Goal: Information Seeking & Learning: Learn about a topic

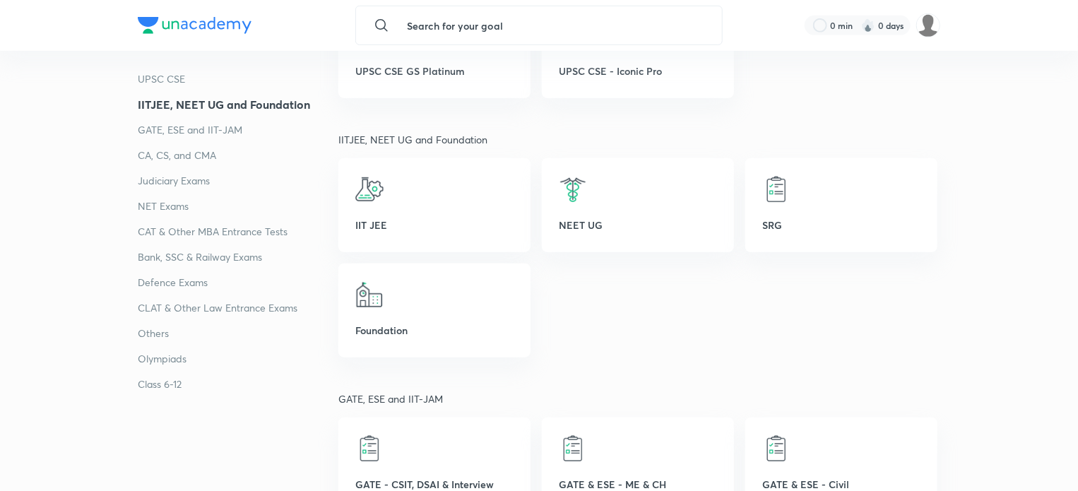
scroll to position [438, 0]
click at [146, 330] on p "Others" at bounding box center [238, 333] width 201 height 17
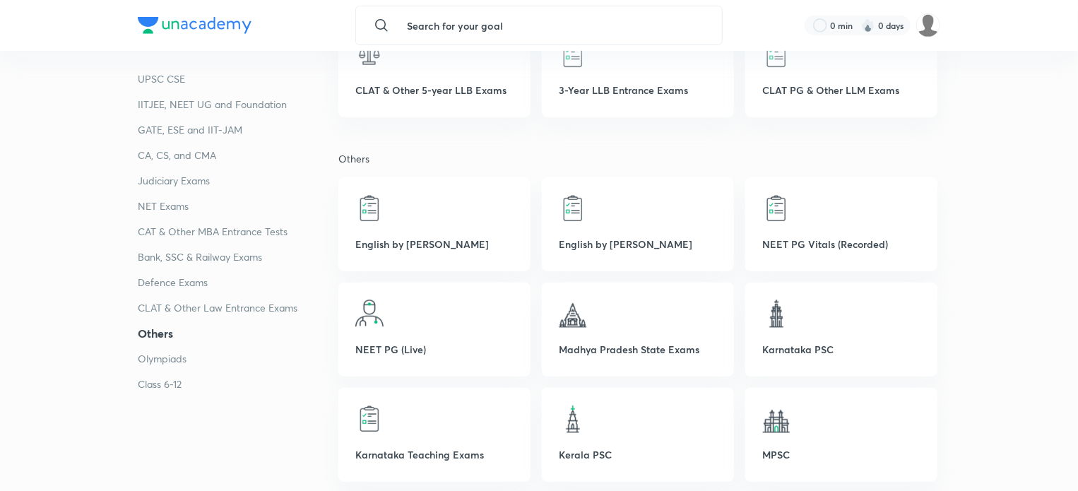
scroll to position [3126, 0]
click at [393, 220] on div at bounding box center [434, 207] width 158 height 28
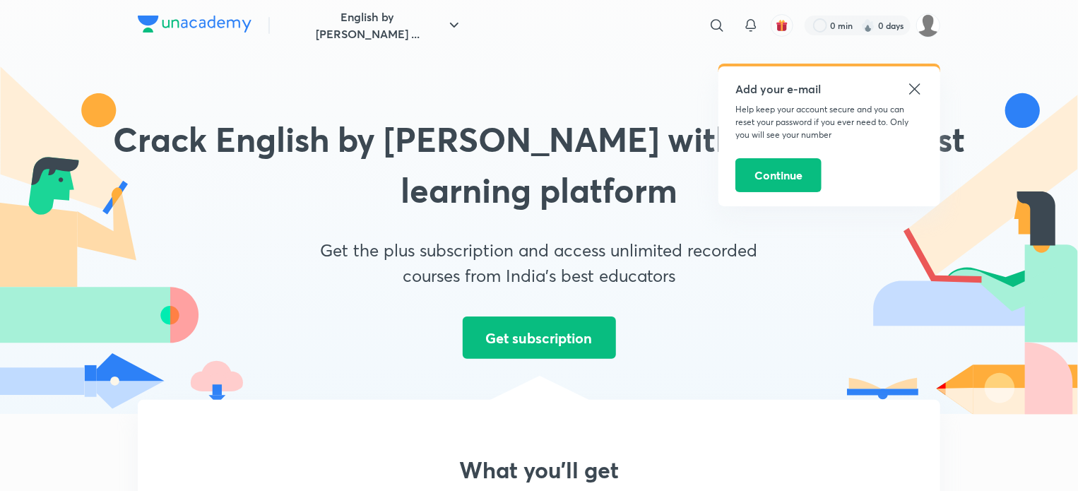
scroll to position [85, 0]
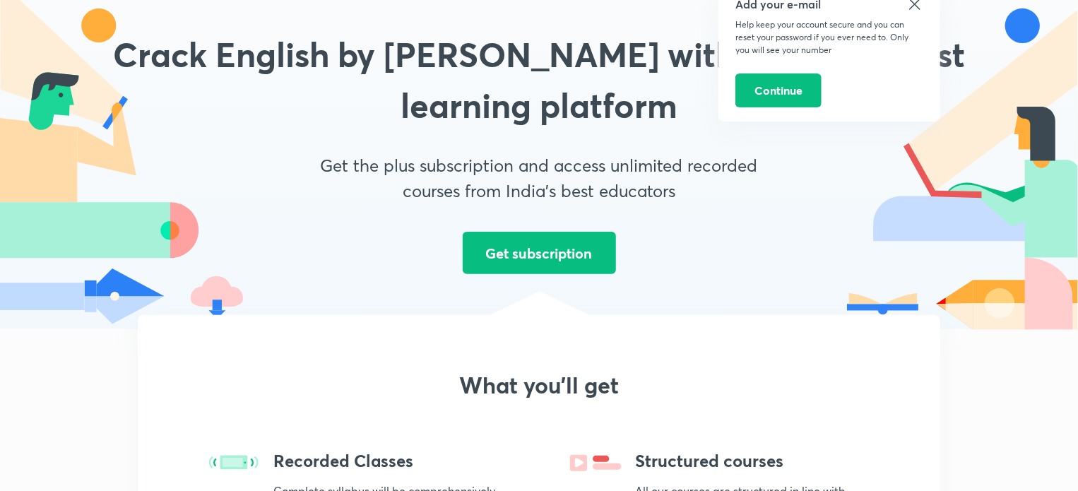
click at [910, 8] on icon at bounding box center [914, 4] width 11 height 11
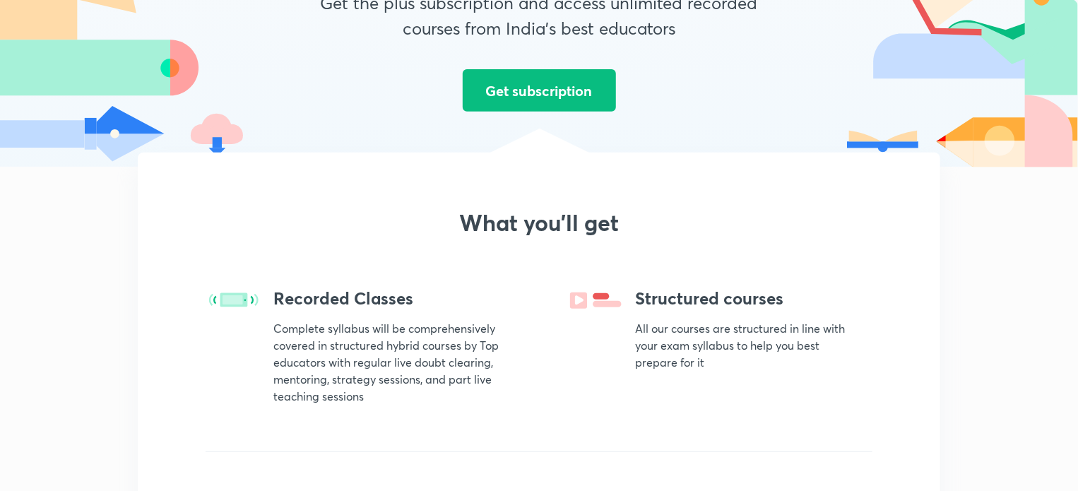
scroll to position [248, 0]
click at [345, 318] on div "Recorded Classes Complete syllabus will be comprehensively covered in structure…" at bounding box center [386, 346] width 226 height 117
click at [243, 299] on img at bounding box center [234, 300] width 57 height 24
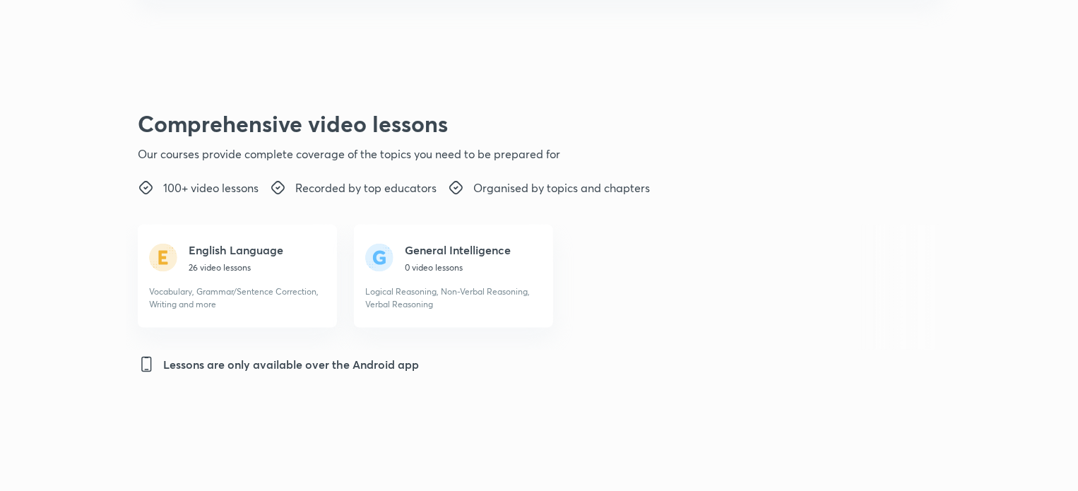
scroll to position [855, 0]
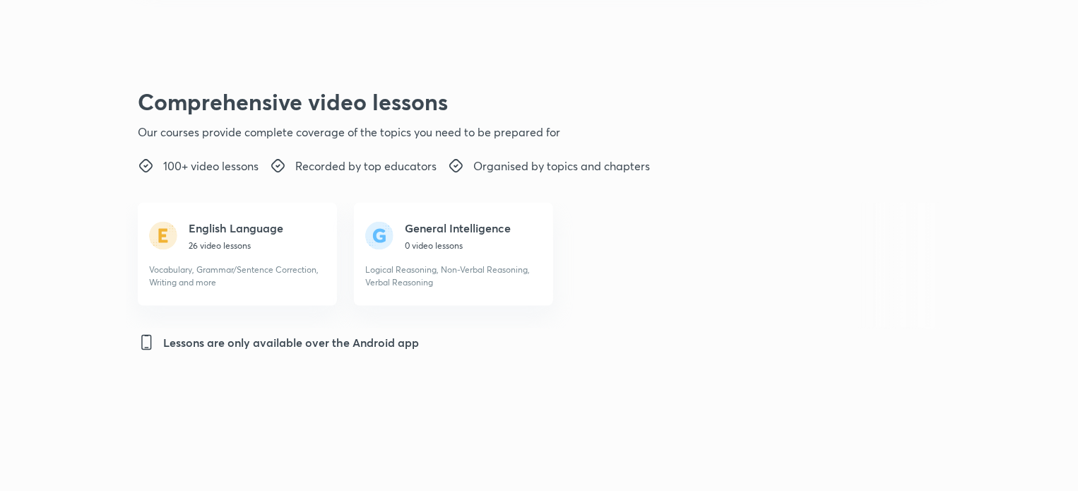
click at [193, 224] on h5 "English Language" at bounding box center [236, 228] width 95 height 17
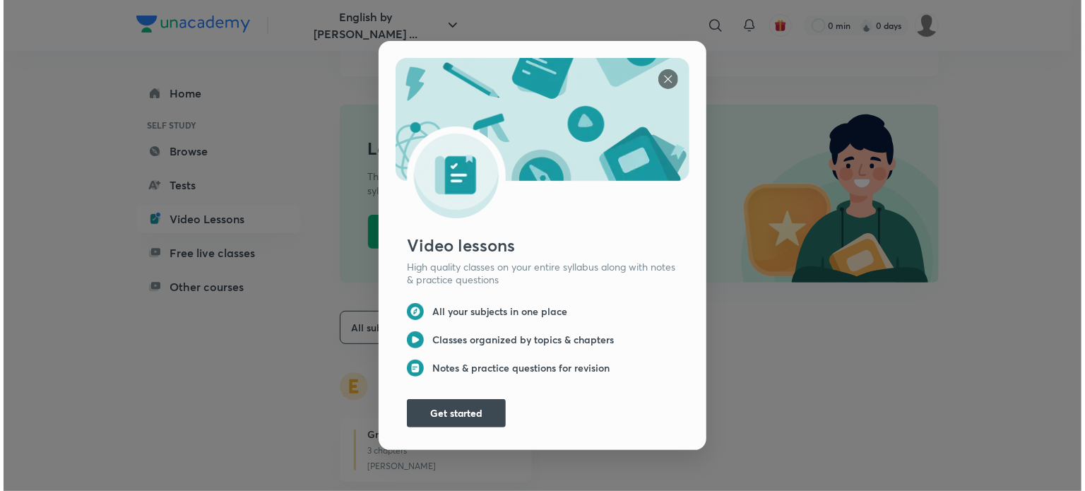
scroll to position [131, 0]
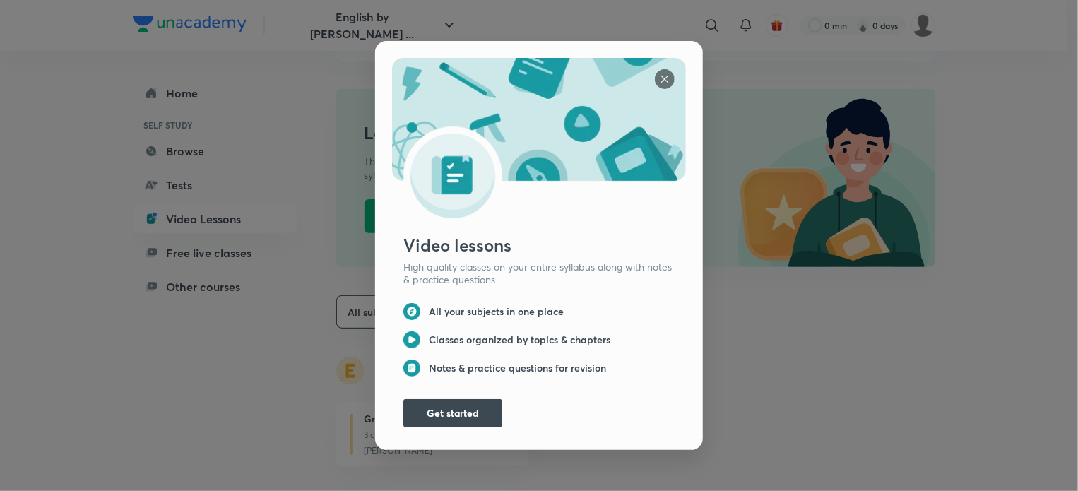
click at [666, 69] on img at bounding box center [665, 79] width 20 height 20
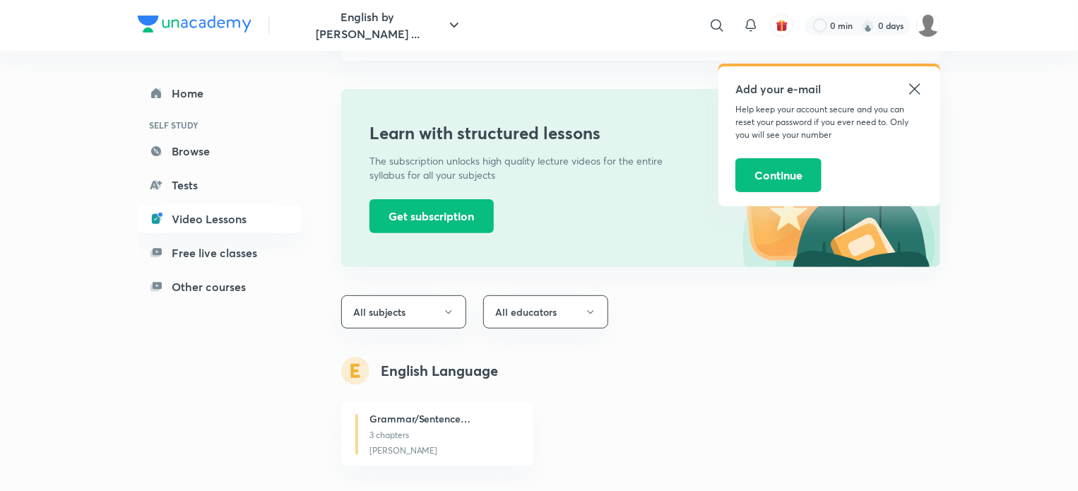
click at [916, 89] on icon at bounding box center [914, 89] width 17 height 17
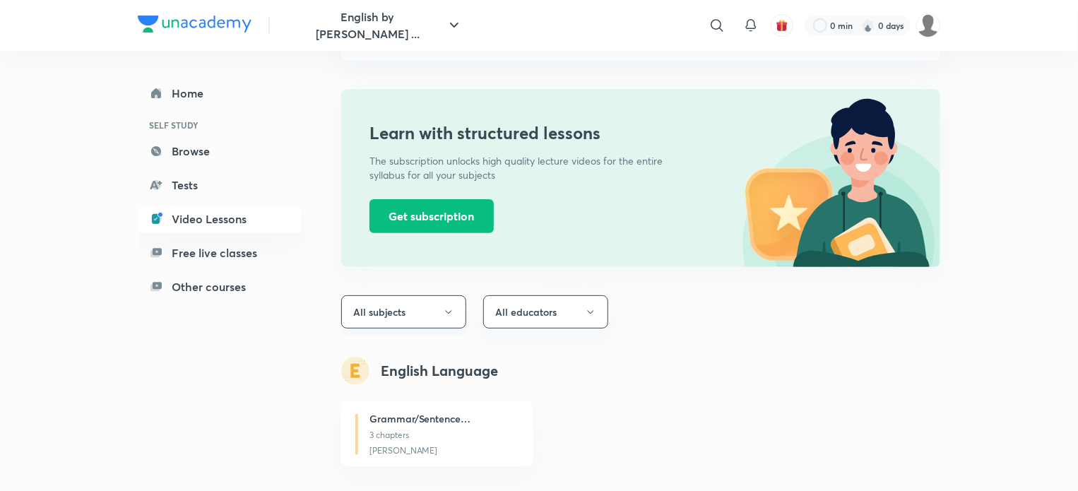
click at [446, 309] on icon "button" at bounding box center [448, 312] width 11 height 11
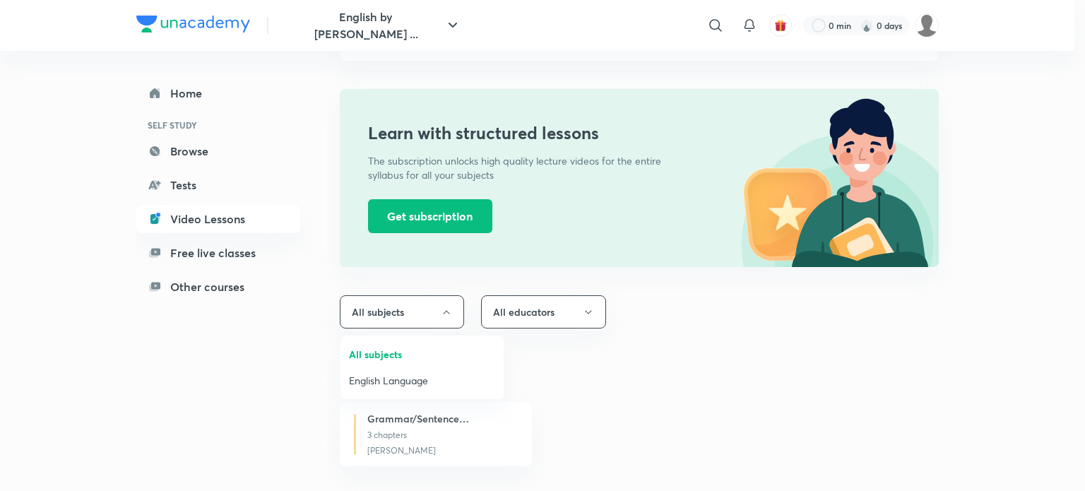
click at [446, 375] on span "English Language" at bounding box center [422, 380] width 146 height 15
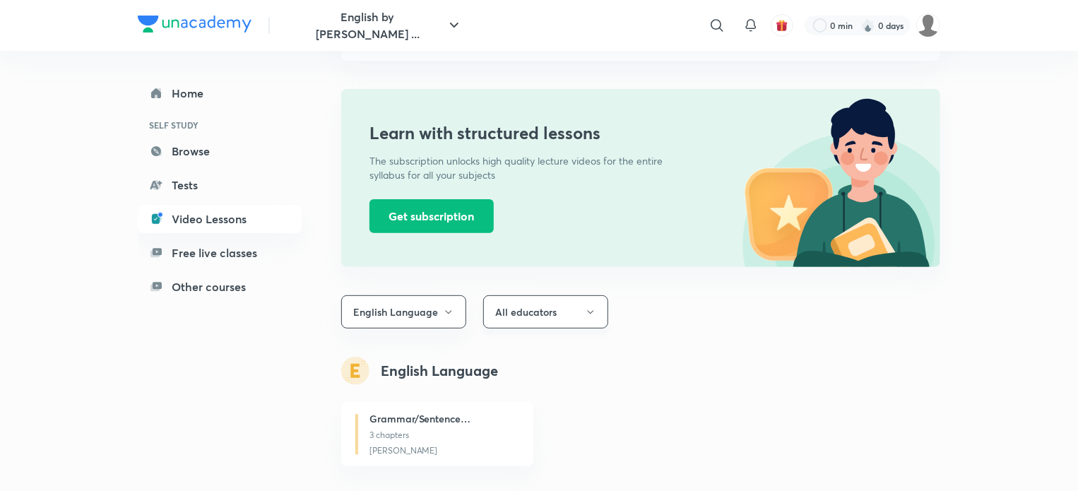
click at [577, 299] on button "All educators" at bounding box center [545, 311] width 125 height 33
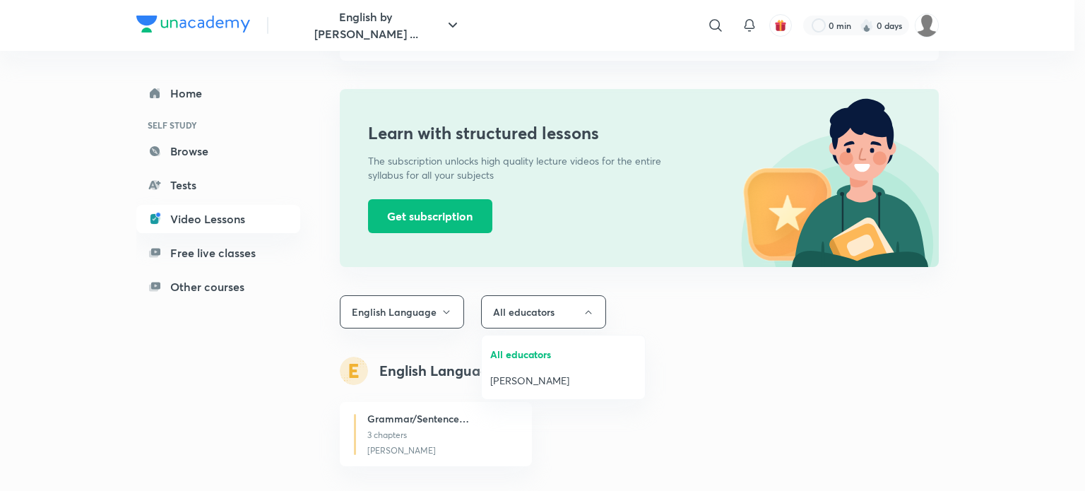
click at [558, 386] on span "[PERSON_NAME]" at bounding box center [563, 380] width 146 height 15
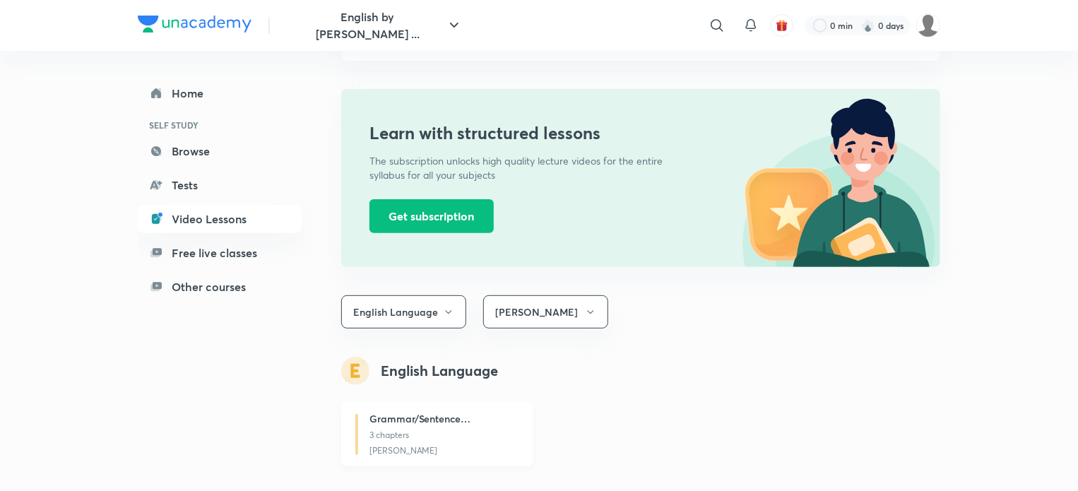
click at [456, 418] on h6 "Grammar/Sentence Correction" at bounding box center [439, 418] width 141 height 15
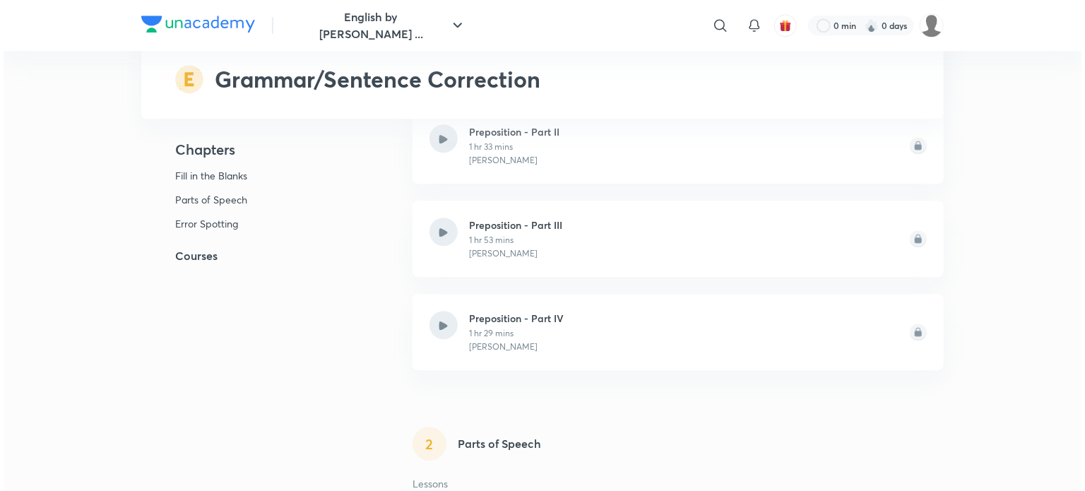
scroll to position [1992, 0]
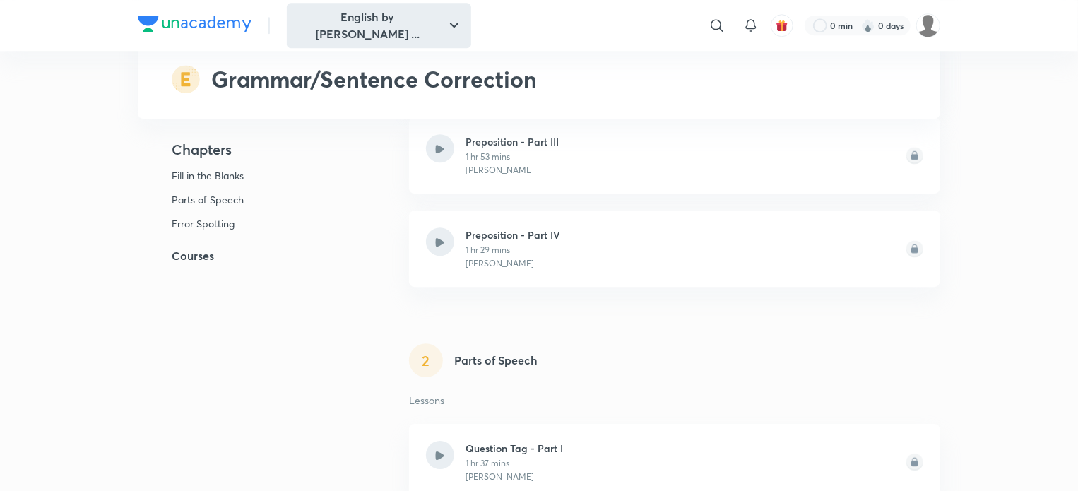
click at [446, 30] on icon "button" at bounding box center [454, 25] width 17 height 17
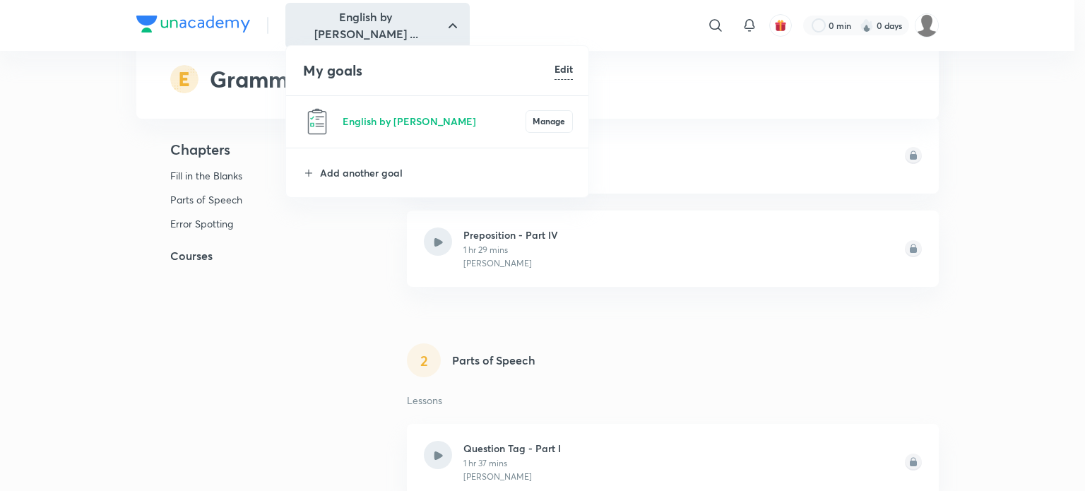
click at [715, 25] on div at bounding box center [542, 245] width 1085 height 491
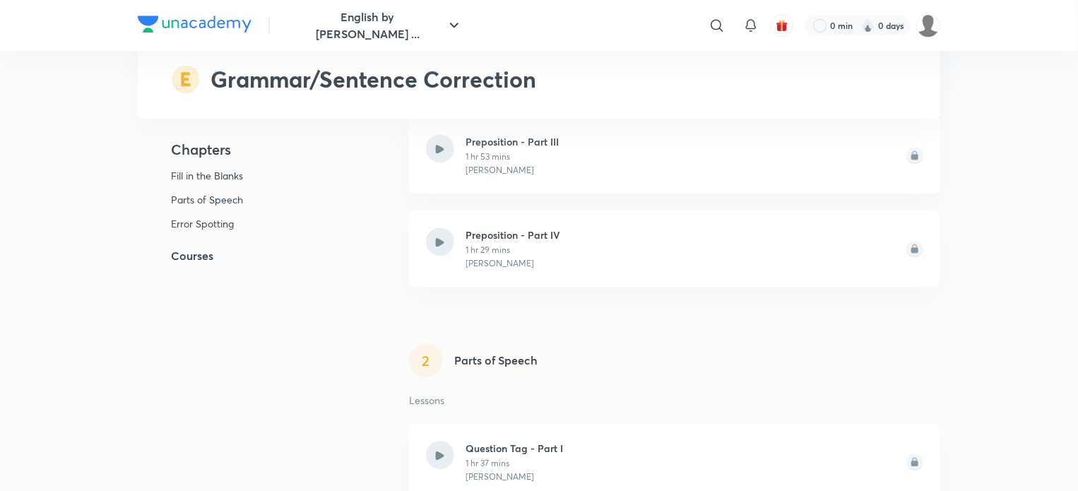
click at [715, 25] on icon at bounding box center [717, 25] width 17 height 17
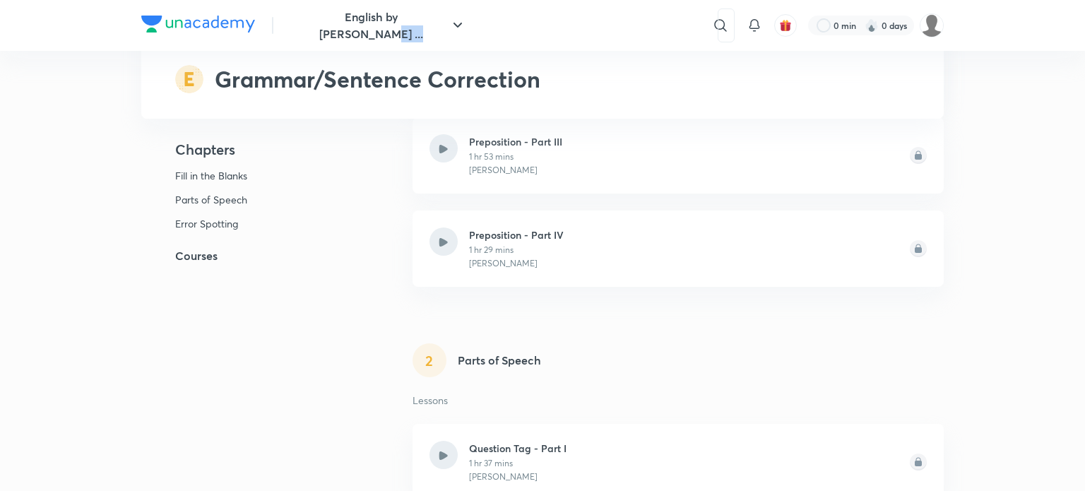
click at [715, 25] on div "​" at bounding box center [605, 25] width 260 height 34
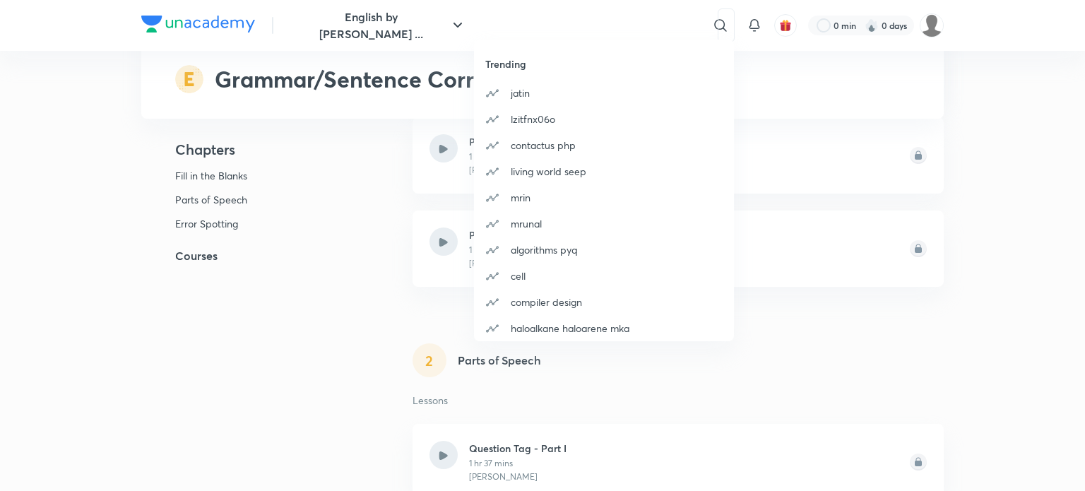
click at [723, 25] on div "Trending [PERSON_NAME] lzitfnx06o contactus php living world seep mrin [PERSON_…" at bounding box center [542, 245] width 1085 height 491
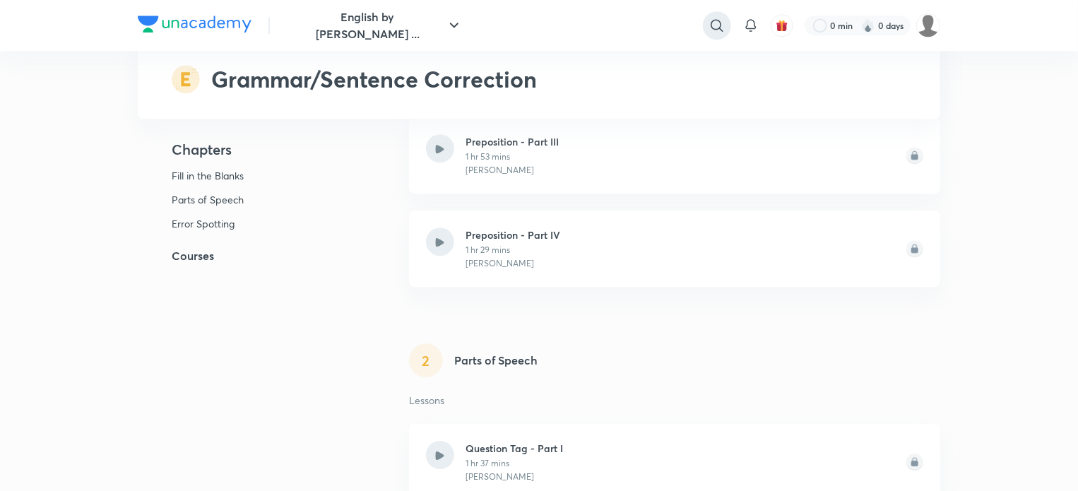
click at [709, 25] on icon at bounding box center [717, 25] width 17 height 17
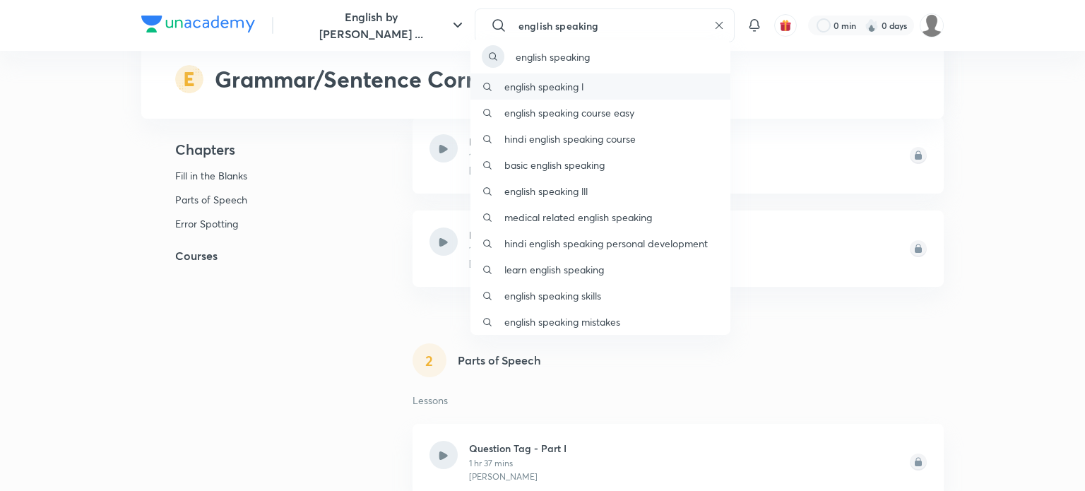
type input "english speaking"
click at [602, 93] on div "english speaking l" at bounding box center [600, 86] width 260 height 26
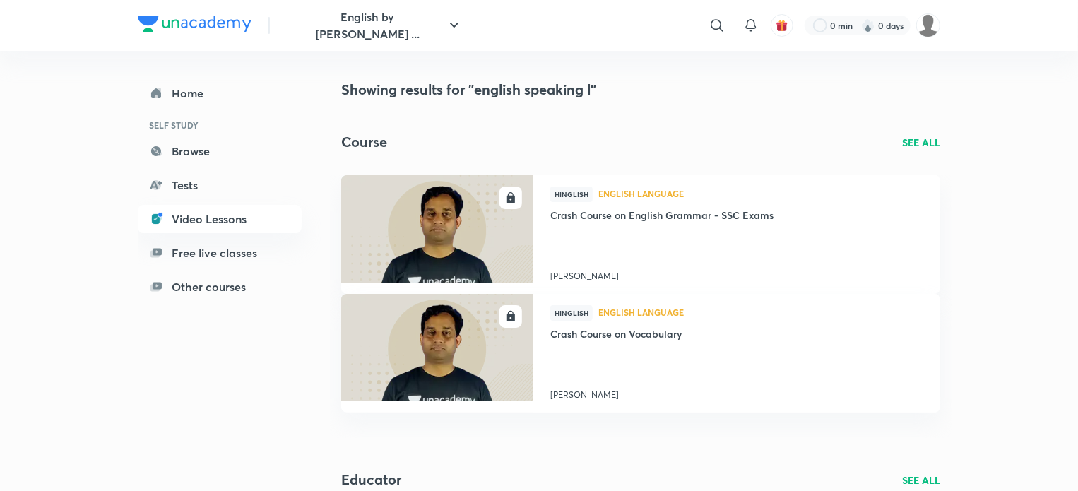
click at [910, 140] on p "SEE ALL" at bounding box center [921, 142] width 38 height 15
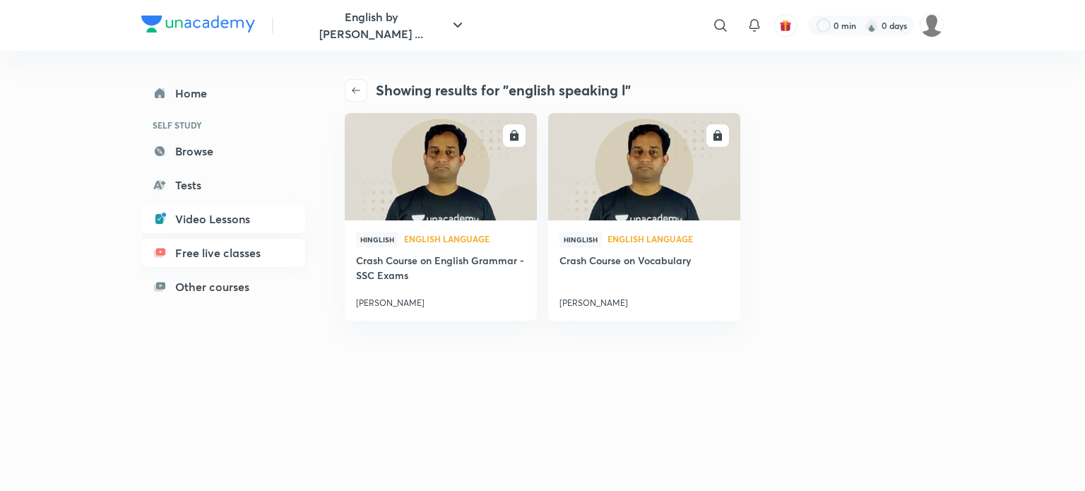
click at [225, 259] on link "Free live classes" at bounding box center [223, 253] width 164 height 28
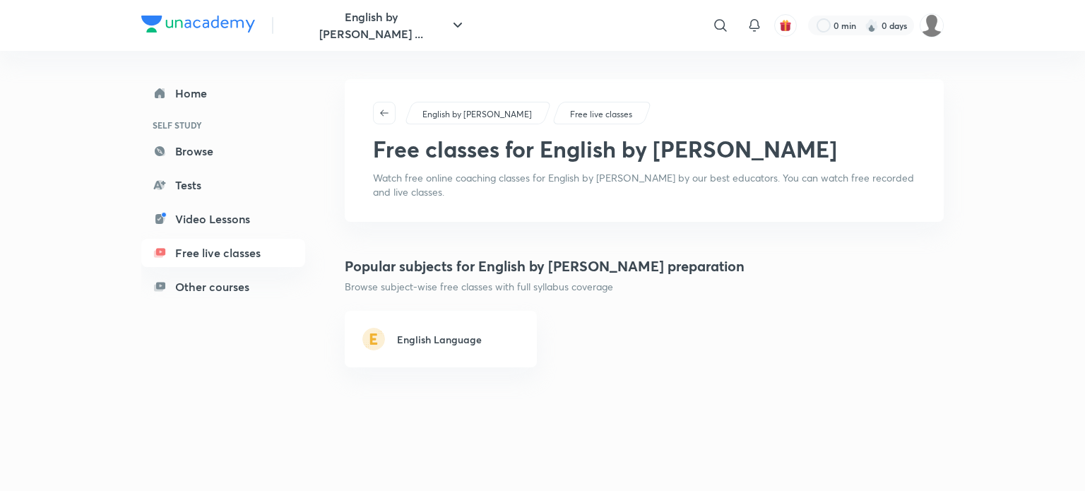
click at [408, 347] on link "English Language" at bounding box center [441, 339] width 192 height 57
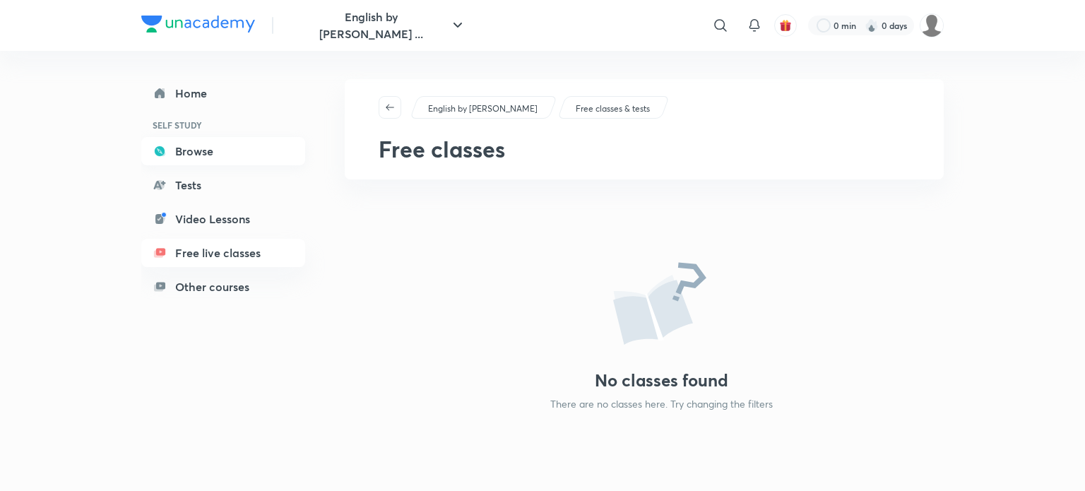
click at [238, 152] on link "Browse" at bounding box center [223, 151] width 164 height 28
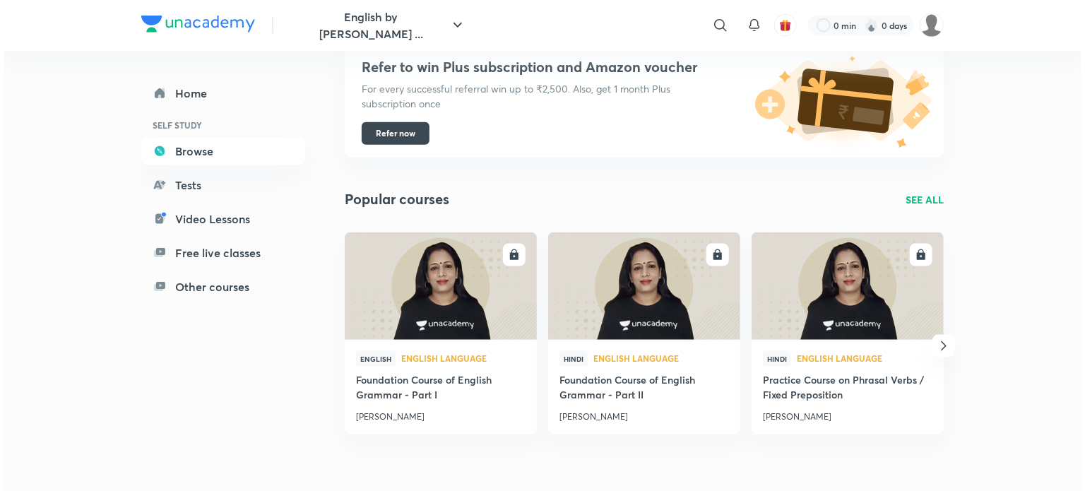
scroll to position [836, 0]
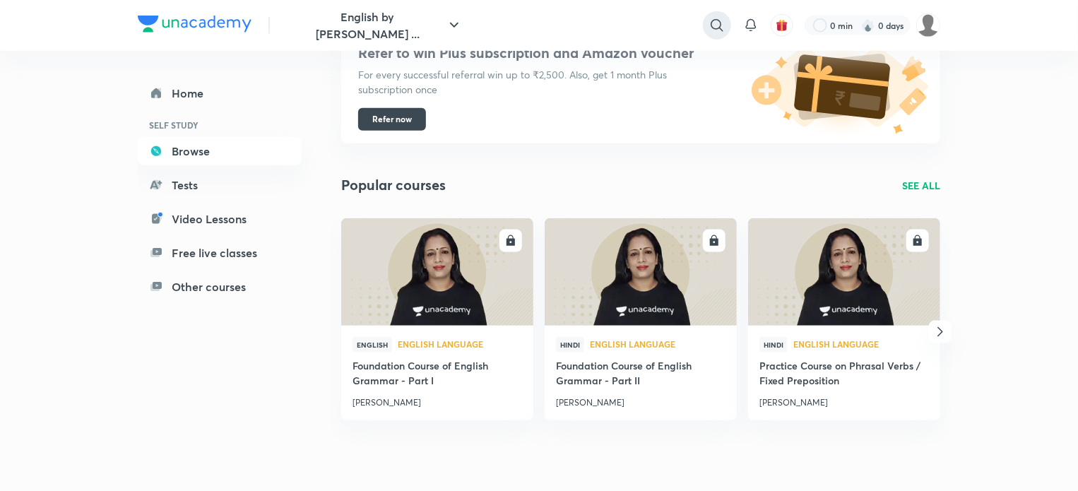
click at [718, 19] on icon at bounding box center [717, 25] width 17 height 17
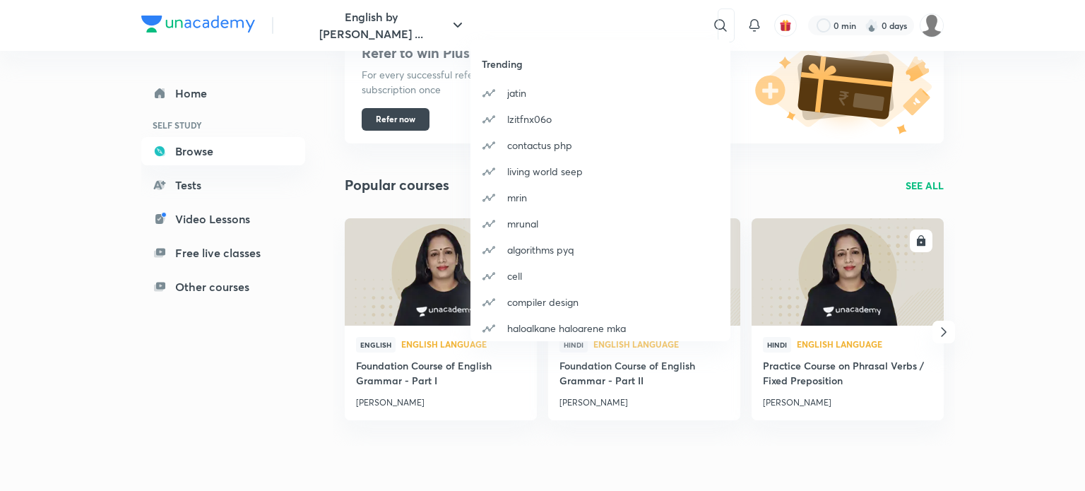
click at [574, 19] on div "Trending [PERSON_NAME] lzitfnx06o contactus php living world seep mrin [PERSON_…" at bounding box center [542, 245] width 1085 height 491
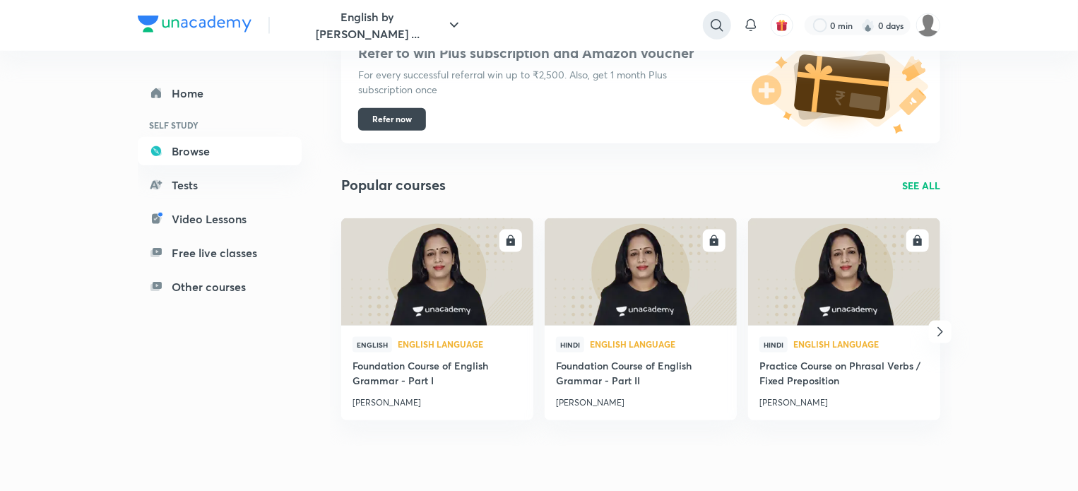
click at [706, 22] on div at bounding box center [717, 25] width 28 height 28
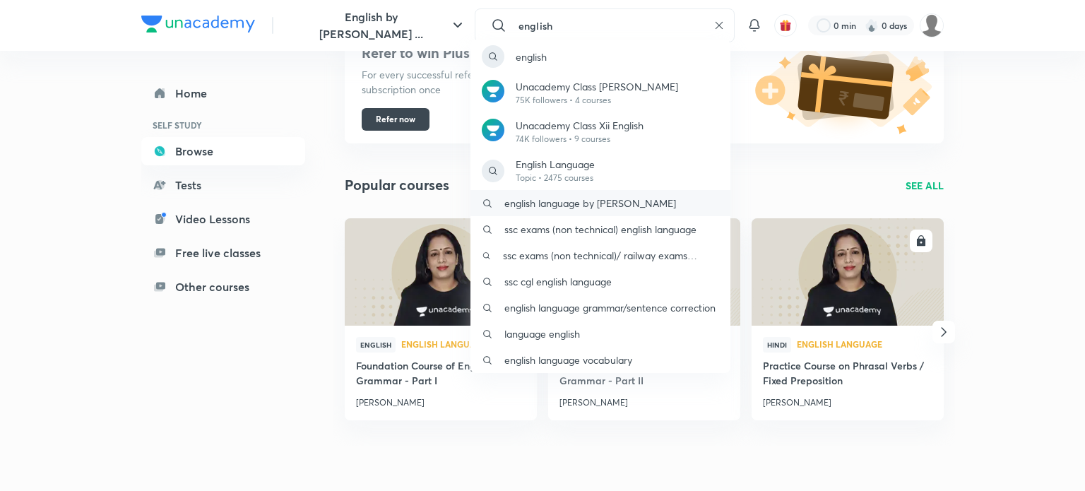
type input "english"
